Goal: Task Accomplishment & Management: Use online tool/utility

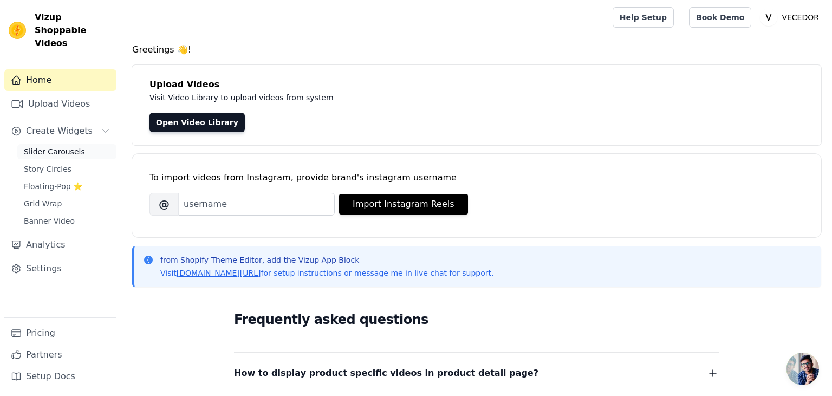
click at [55, 146] on span "Slider Carousels" at bounding box center [54, 151] width 61 height 11
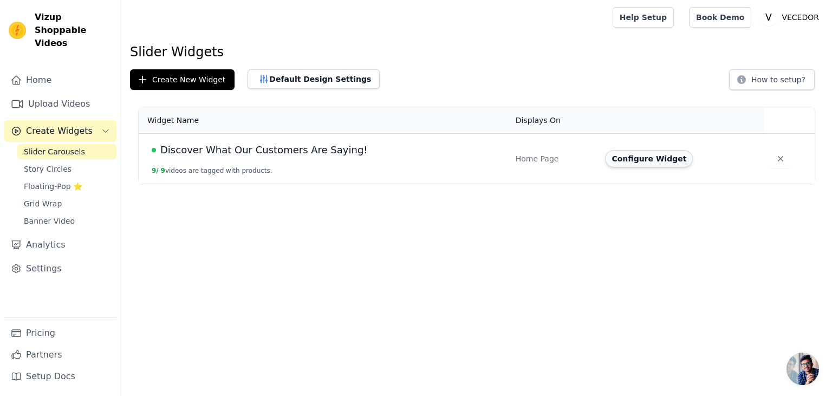
click at [634, 160] on button "Configure Widget" at bounding box center [649, 158] width 88 height 17
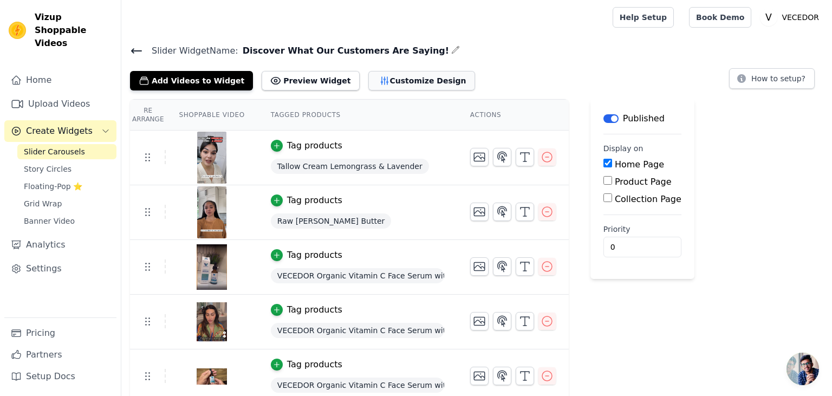
click at [387, 81] on button "Customize Design" at bounding box center [421, 80] width 107 height 19
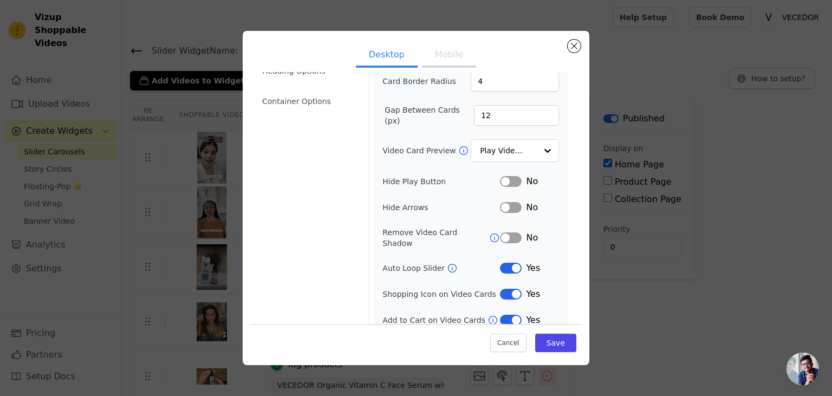
scroll to position [14, 0]
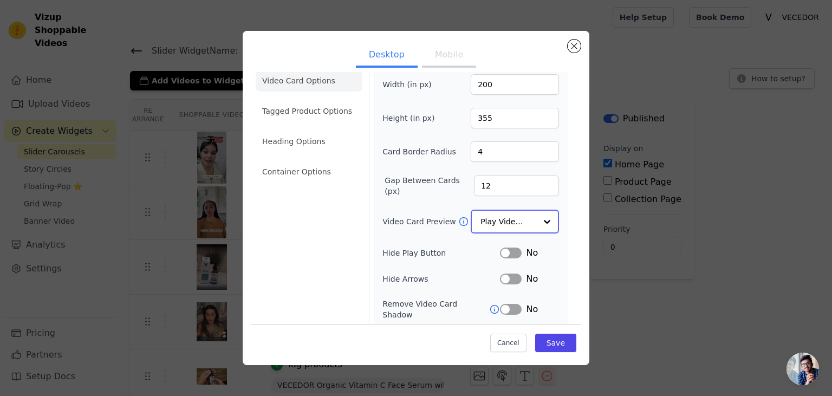
click at [546, 220] on div at bounding box center [547, 222] width 22 height 22
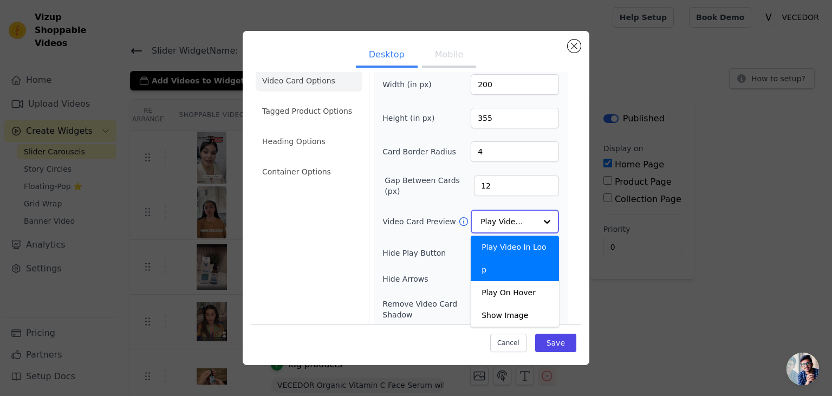
click at [551, 217] on div at bounding box center [547, 222] width 22 height 22
click at [520, 281] on div "Play On Hover" at bounding box center [515, 292] width 88 height 23
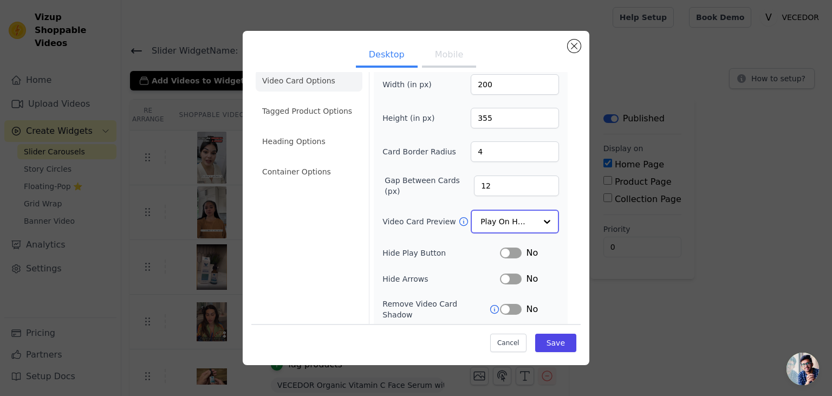
click at [532, 216] on input "Video Card Preview" at bounding box center [508, 222] width 56 height 22
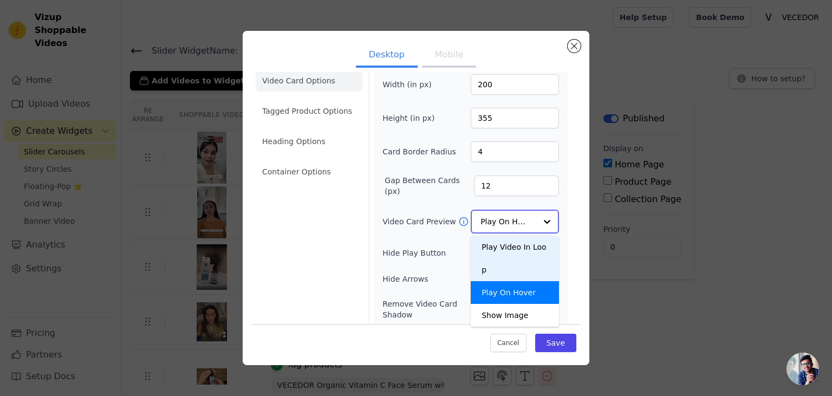
click at [521, 245] on div "Play Video In Loop" at bounding box center [515, 258] width 88 height 45
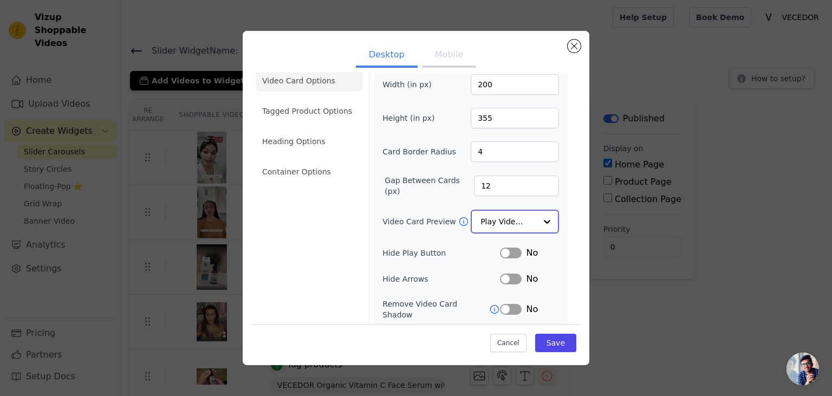
click at [546, 218] on div at bounding box center [547, 222] width 22 height 22
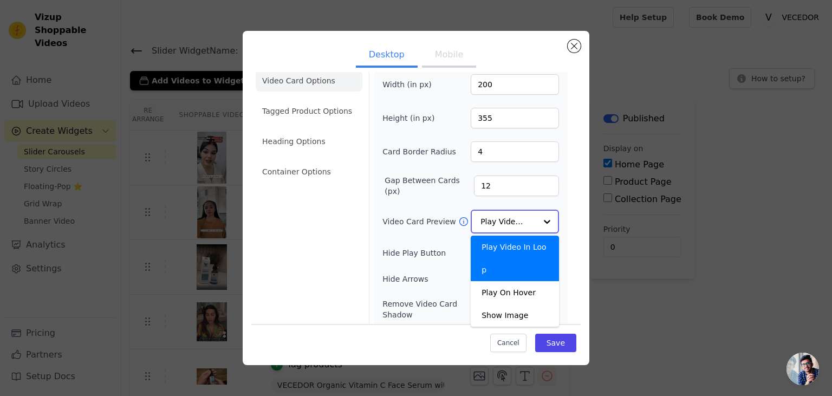
click at [546, 218] on div at bounding box center [547, 222] width 22 height 22
click at [564, 212] on div "Width (in px) 200 Height (in px) 355 Card Border Radius 4 Gap Between Cards (px…" at bounding box center [471, 235] width 194 height 331
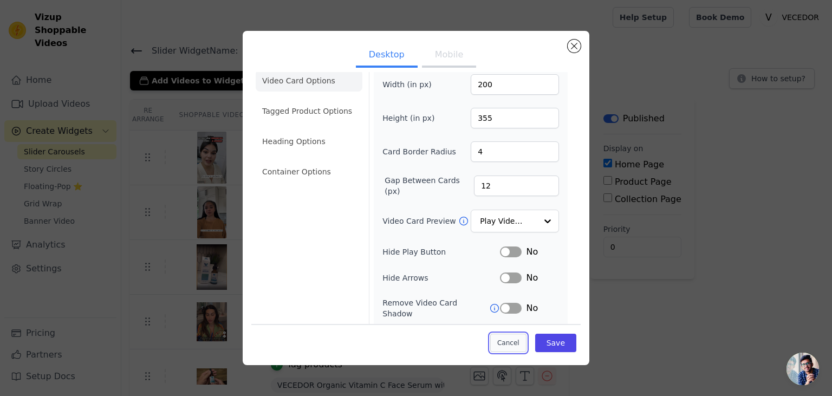
click at [506, 345] on button "Cancel" at bounding box center [508, 343] width 36 height 18
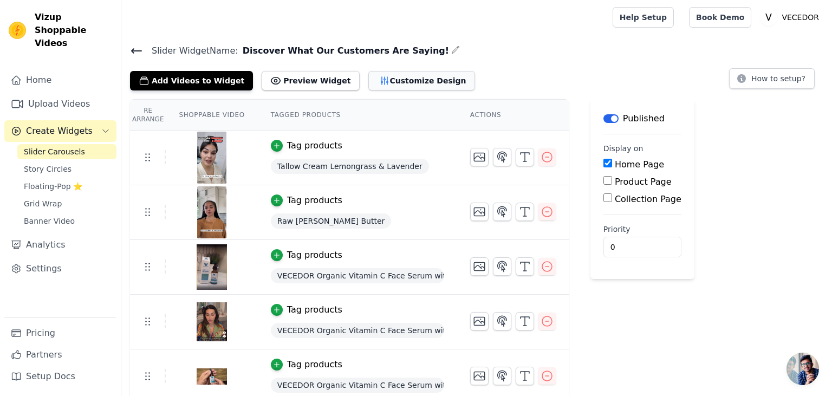
click at [387, 80] on button "Customize Design" at bounding box center [421, 80] width 107 height 19
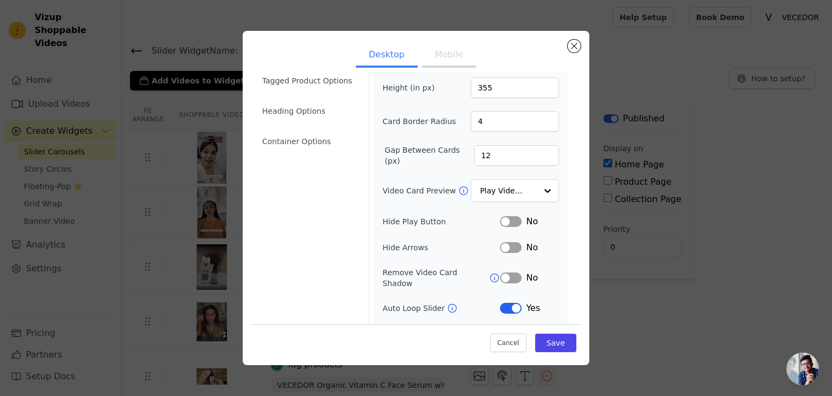
scroll to position [70, 0]
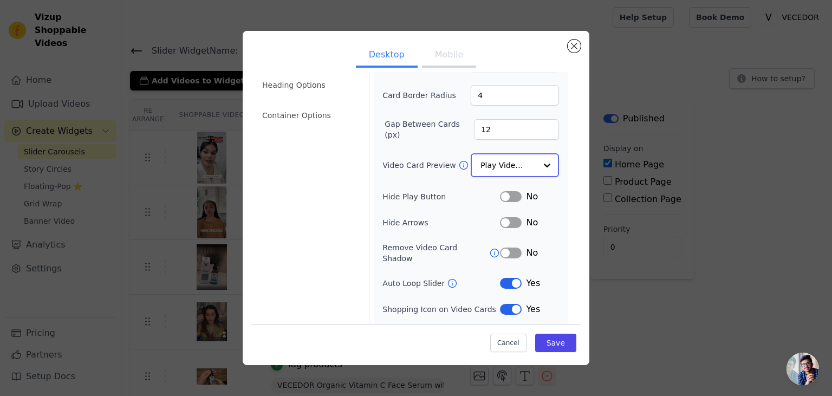
click at [533, 160] on input "Video Card Preview" at bounding box center [508, 165] width 56 height 22
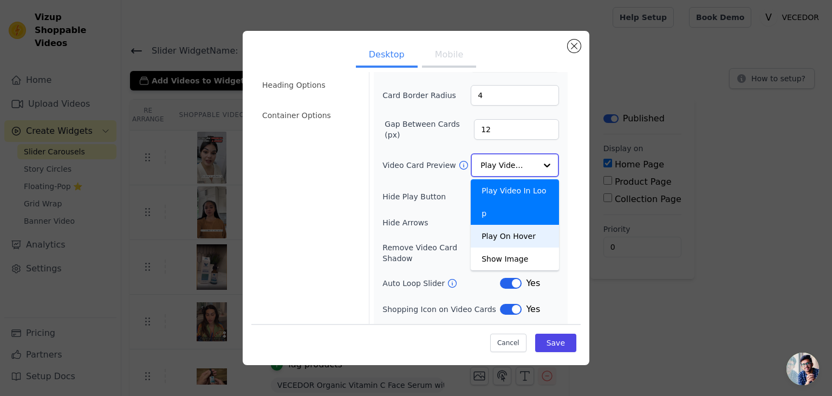
click at [517, 225] on div "Play On Hover" at bounding box center [515, 236] width 88 height 23
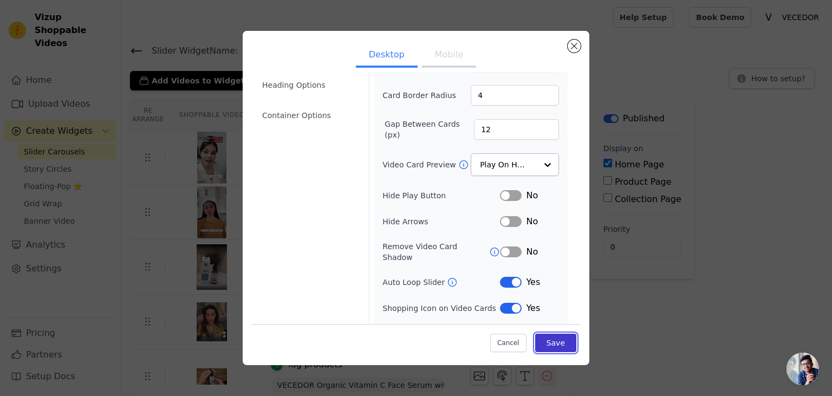
click at [562, 341] on button "Save" at bounding box center [555, 343] width 41 height 18
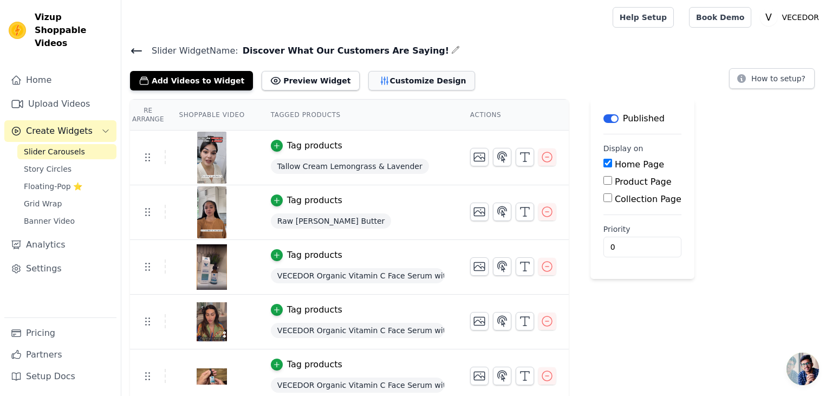
click at [385, 81] on button "Customize Design" at bounding box center [421, 80] width 107 height 19
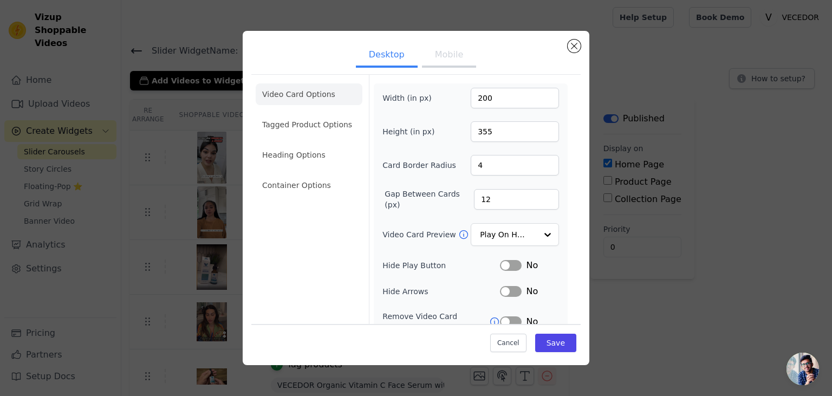
click at [448, 61] on button "Mobile" at bounding box center [449, 56] width 54 height 24
click at [549, 234] on div at bounding box center [547, 235] width 22 height 22
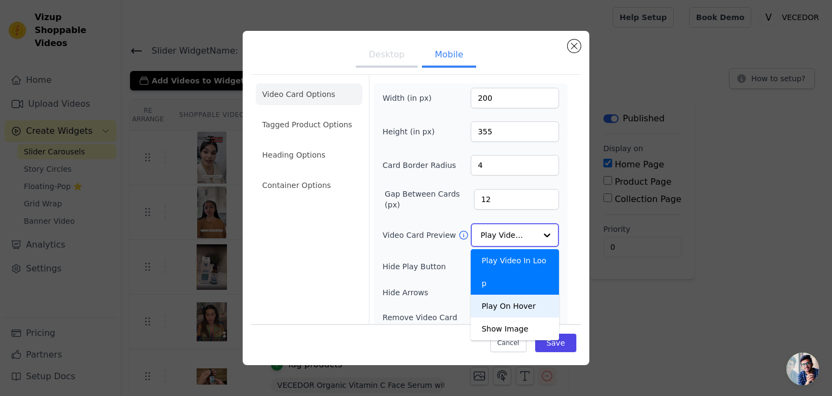
click at [506, 295] on div "Play On Hover" at bounding box center [515, 306] width 88 height 23
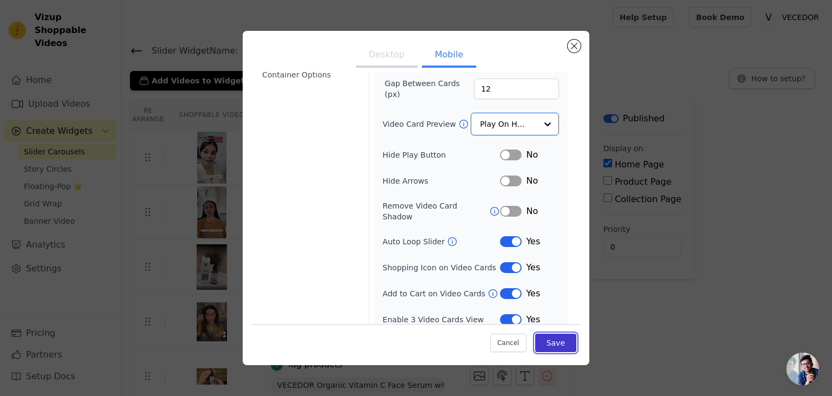
click at [559, 345] on button "Save" at bounding box center [555, 343] width 41 height 18
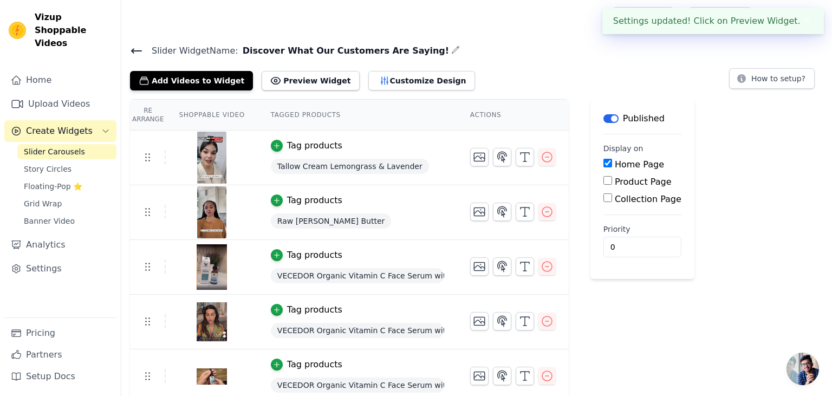
scroll to position [110, 0]
